Goal: Book appointment/travel/reservation

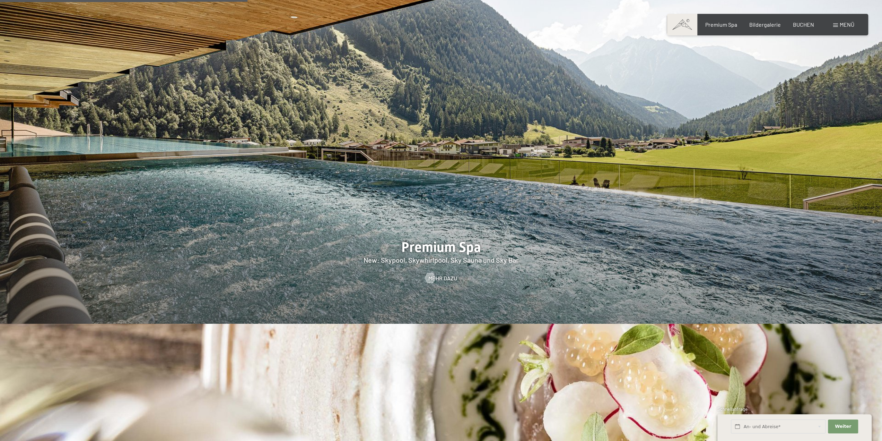
scroll to position [1317, 0]
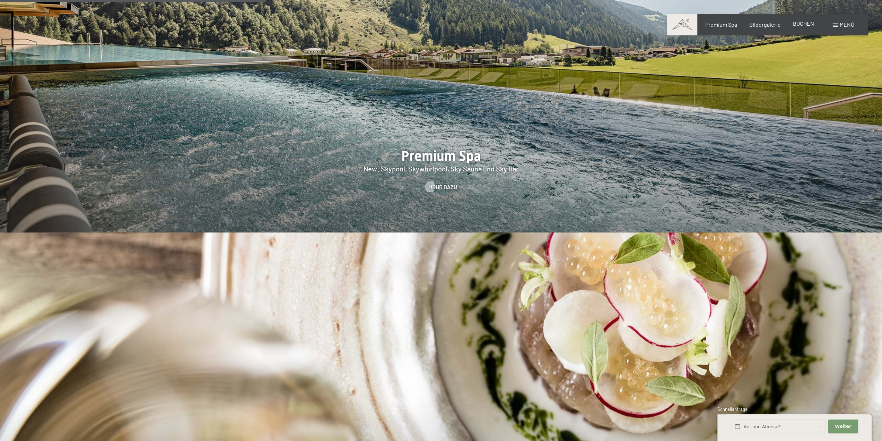
click at [806, 28] on div "Premium Spa Bildergalerie BUCHEN" at bounding box center [754, 25] width 146 height 8
click at [805, 22] on span "BUCHEN" at bounding box center [803, 23] width 21 height 7
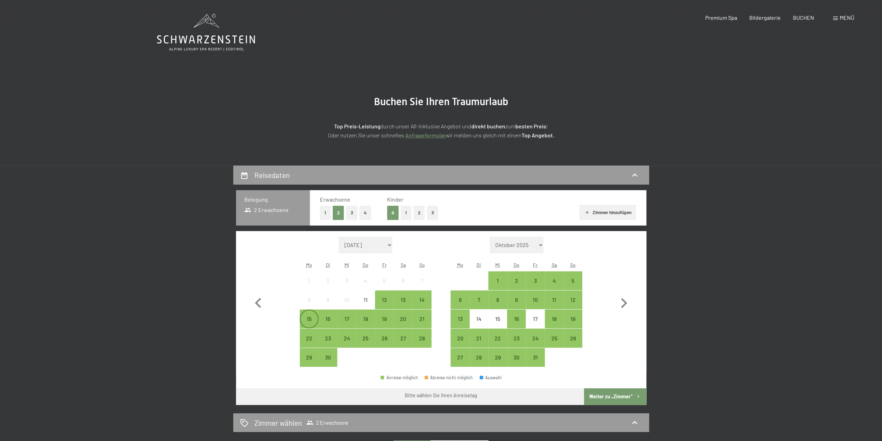
click at [311, 317] on div "15" at bounding box center [309, 324] width 17 height 17
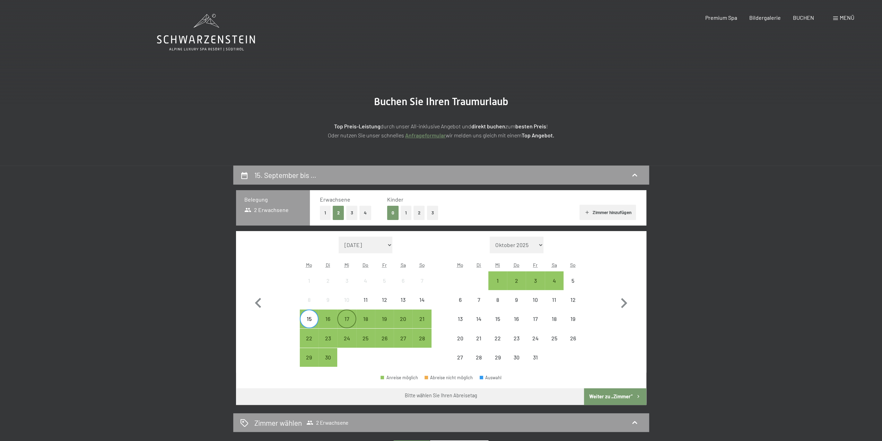
click at [341, 319] on div "17" at bounding box center [346, 324] width 17 height 17
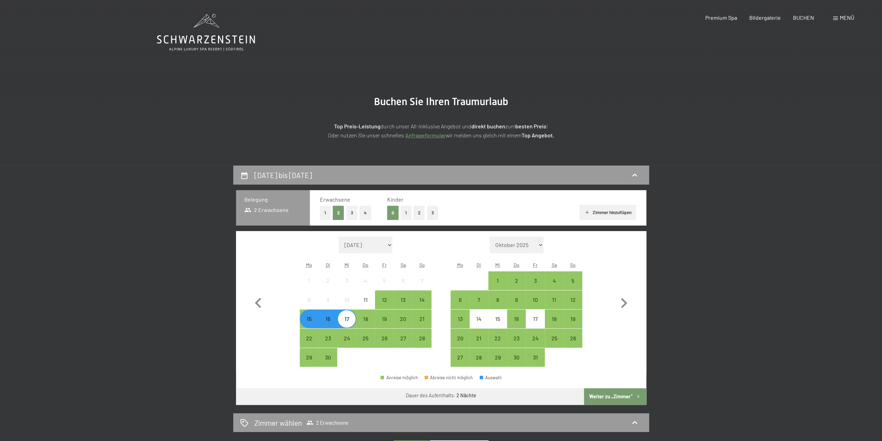
click at [616, 393] on button "Weiter zu „Zimmer“" at bounding box center [615, 396] width 62 height 17
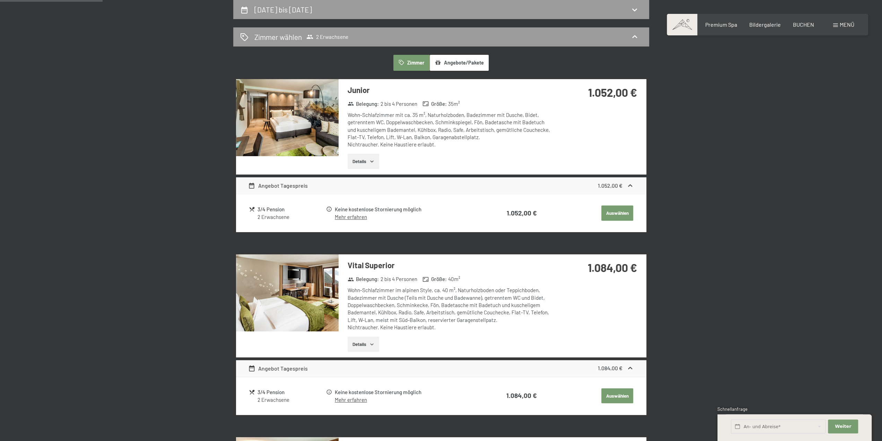
scroll to position [373, 0]
